Goal: Information Seeking & Learning: Learn about a topic

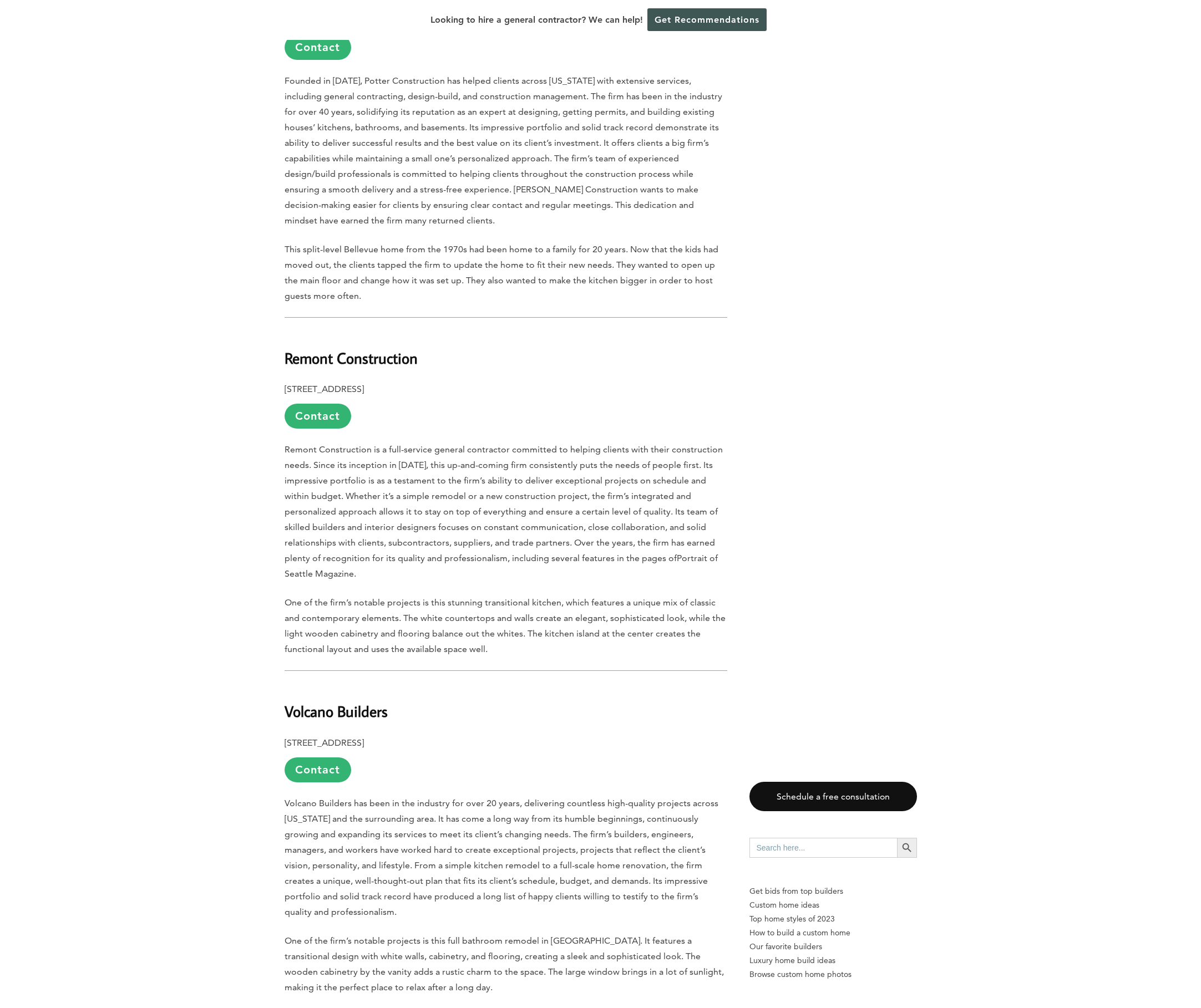
scroll to position [1608, 0]
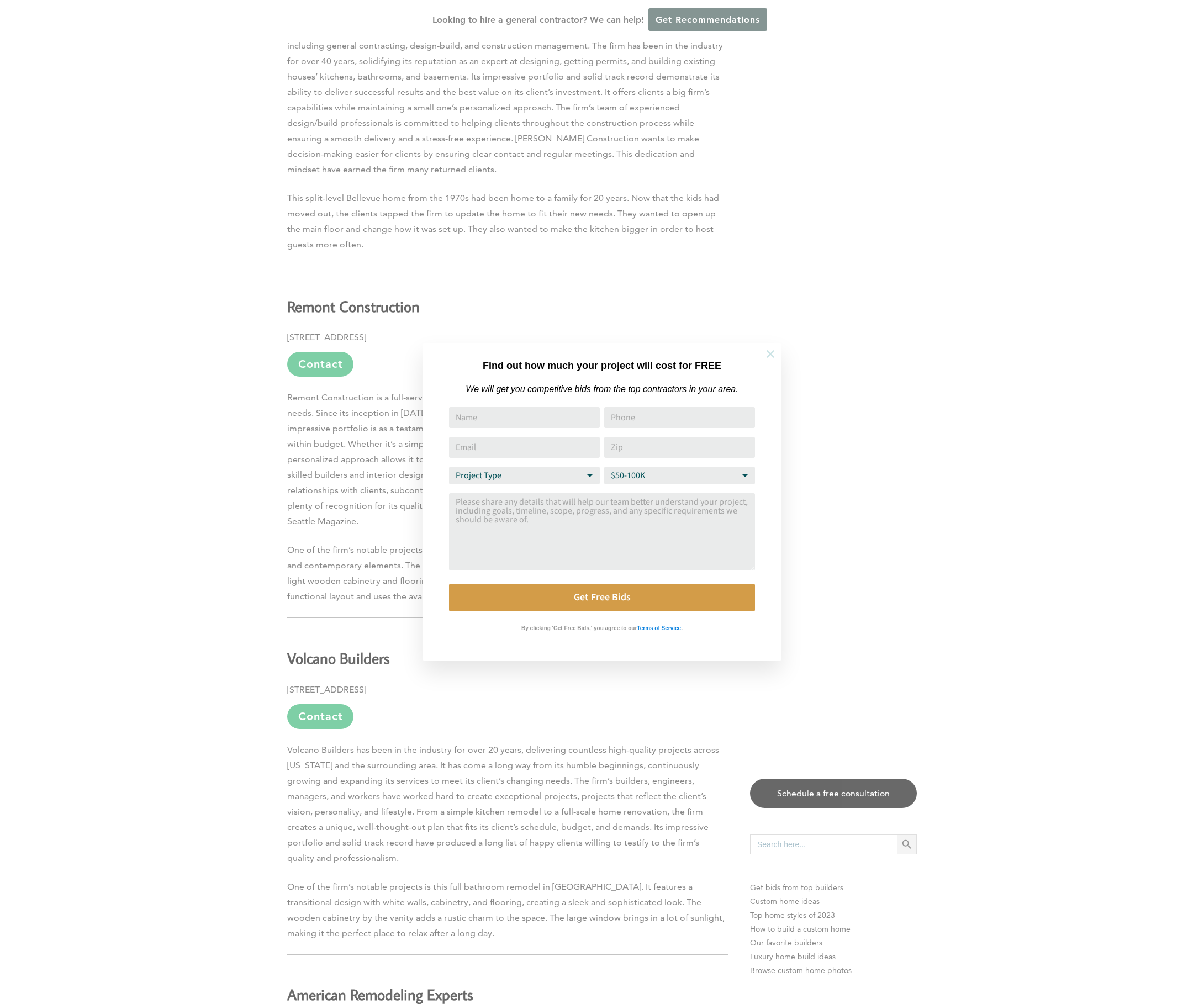
click at [769, 352] on icon at bounding box center [770, 354] width 8 height 8
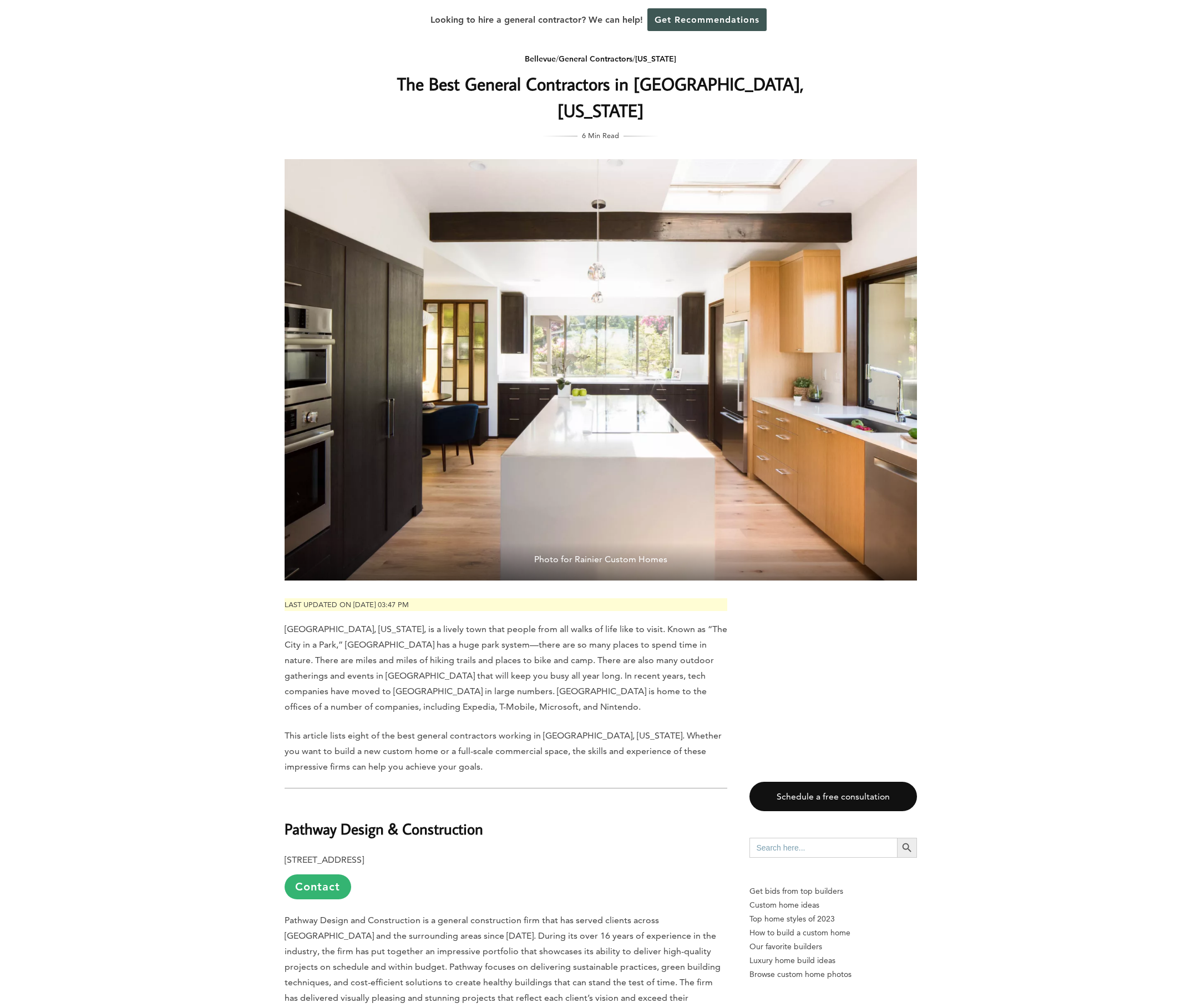
scroll to position [0, 0]
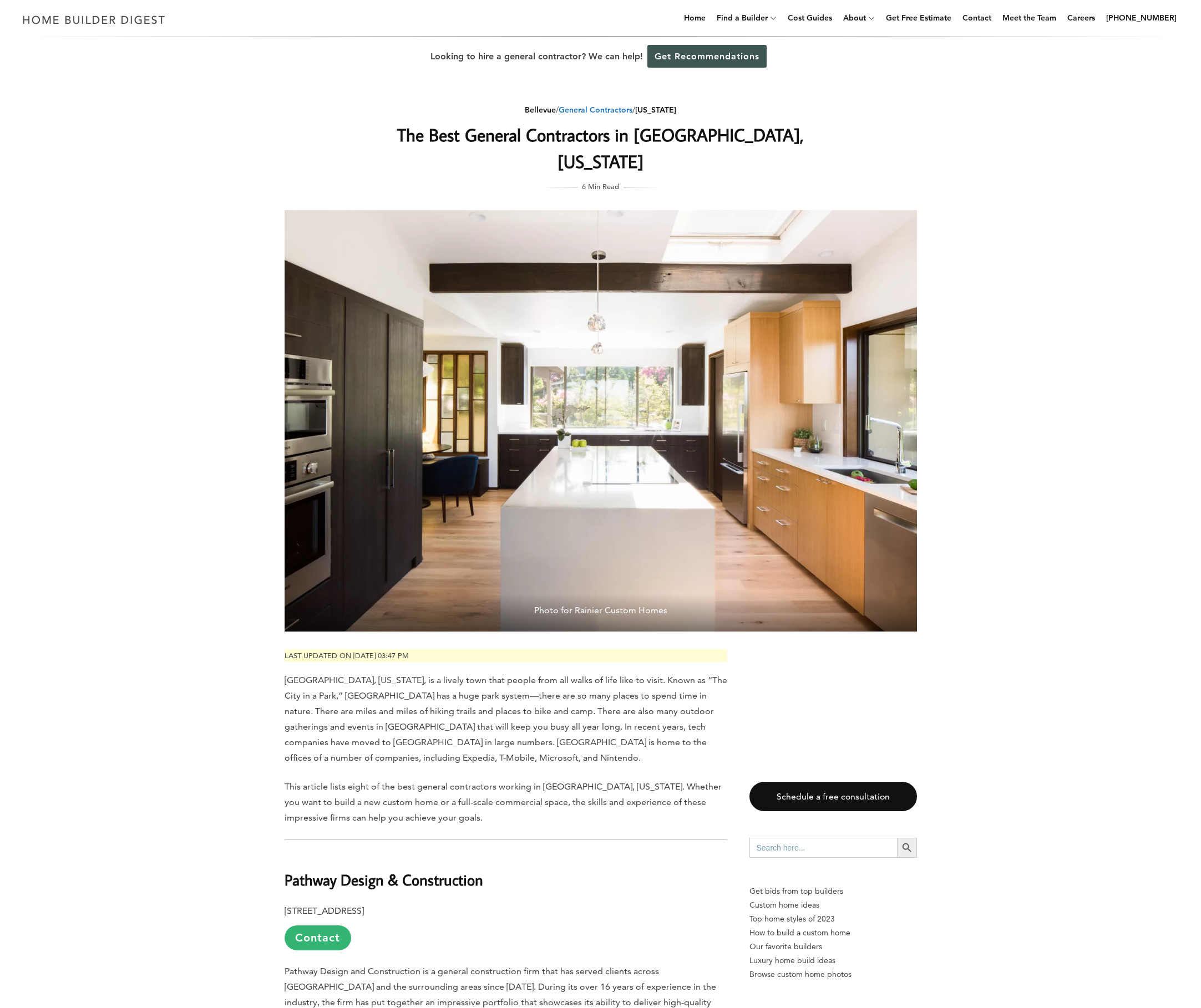
click at [606, 112] on link "General Contractors" at bounding box center [595, 109] width 74 height 10
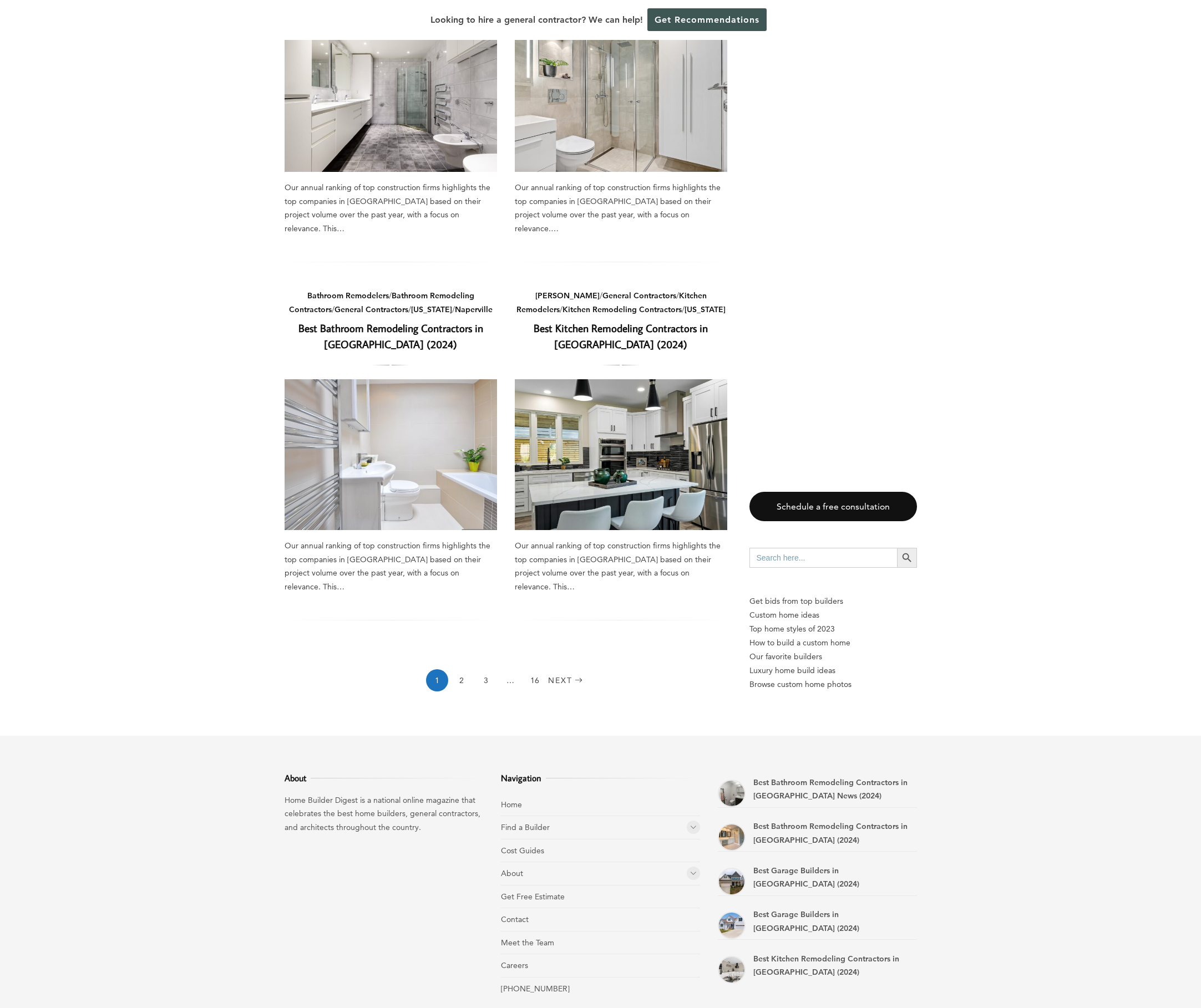
scroll to position [1319, 0]
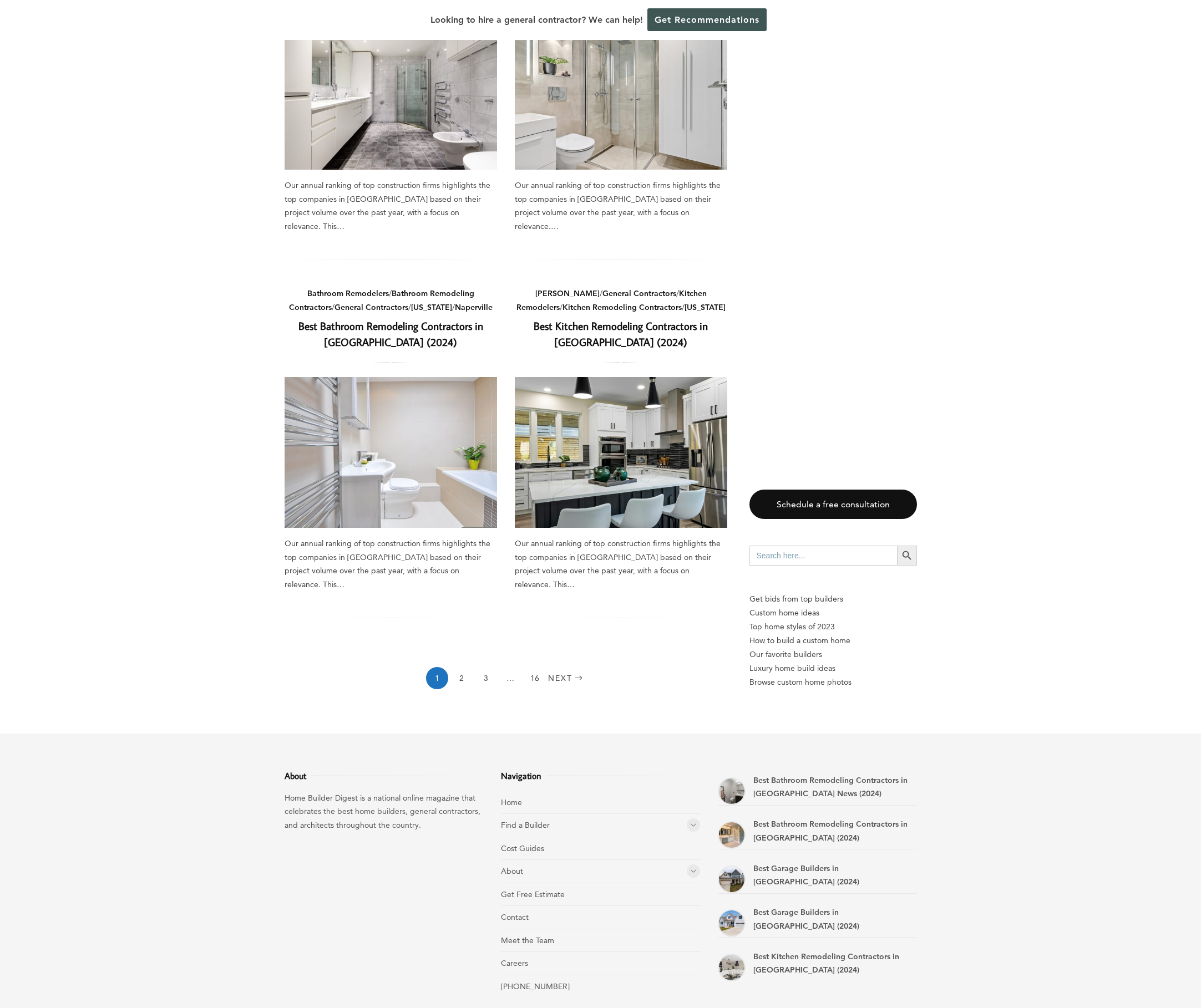
click at [695, 821] on icon at bounding box center [693, 824] width 7 height 8
click at [547, 843] on link "Home Builders" at bounding box center [544, 848] width 52 height 10
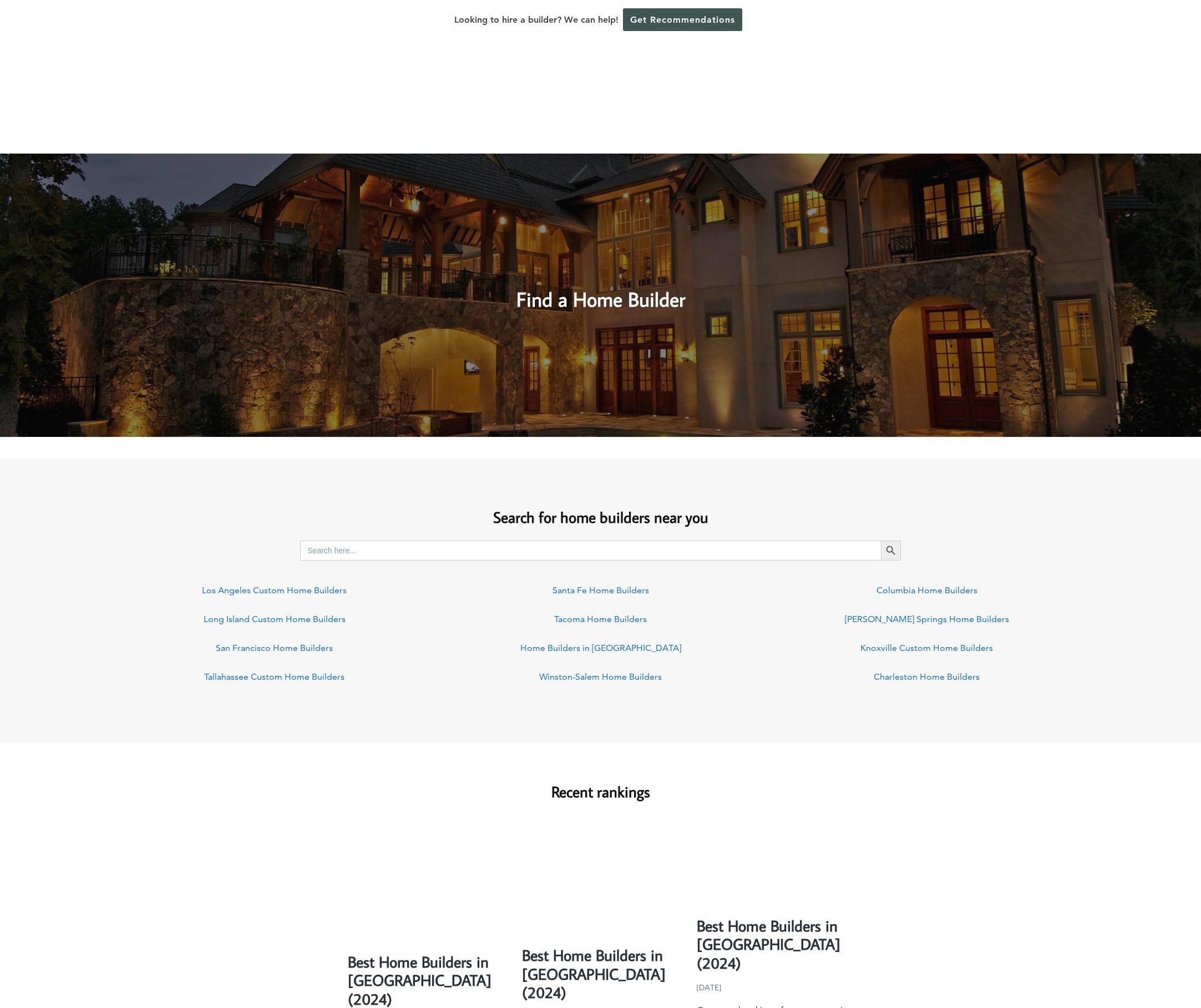
scroll to position [1441, 0]
